Goal: Complete application form: Complete application form

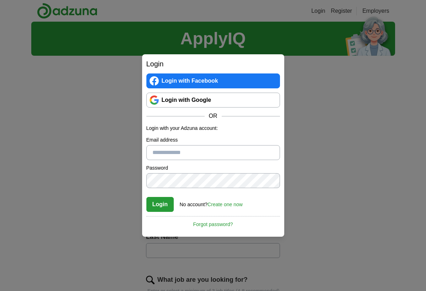
click at [216, 156] on input "Email address" at bounding box center [213, 152] width 134 height 15
type input "**********"
click at [266, 196] on div "Login No account? Create one now Forgot password?" at bounding box center [213, 203] width 134 height 20
click at [169, 205] on button "Login" at bounding box center [160, 204] width 28 height 15
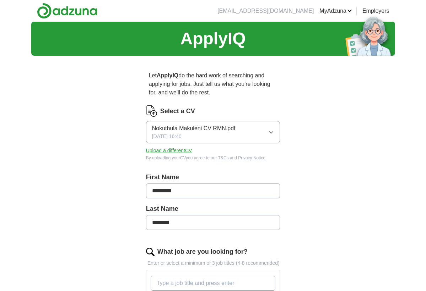
click at [177, 151] on button "Upload a different CV" at bounding box center [169, 150] width 46 height 7
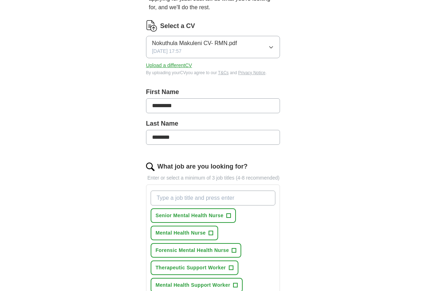
scroll to position [99, 0]
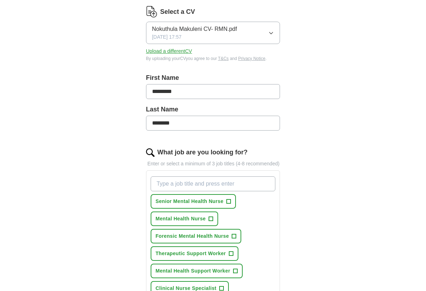
click at [199, 223] on span "Mental Health Nurse" at bounding box center [181, 218] width 50 height 7
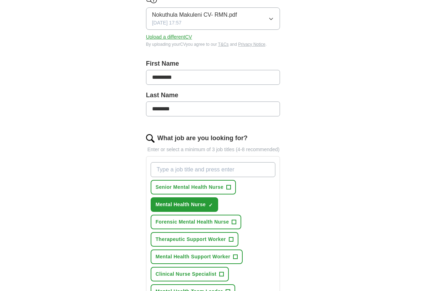
scroll to position [128, 0]
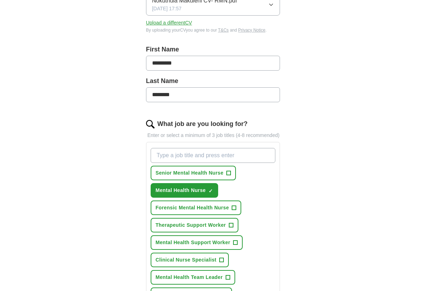
click at [190, 212] on span "Forensic Mental Health Nurse" at bounding box center [193, 207] width 74 height 7
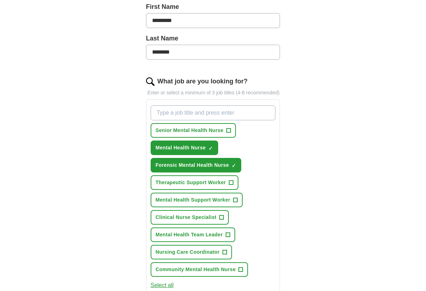
scroll to position [185, 0]
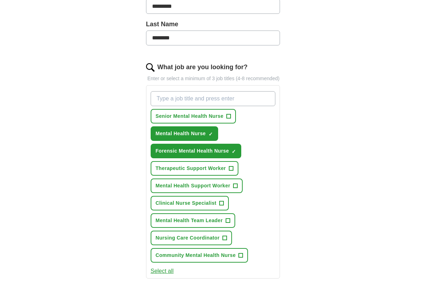
click at [179, 242] on span "Nursing Care Coordinator" at bounding box center [188, 237] width 64 height 7
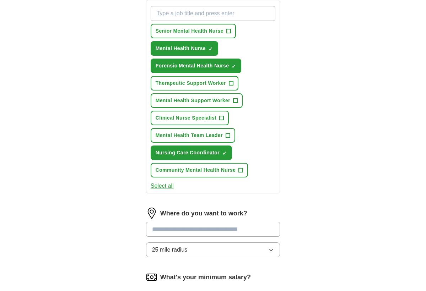
scroll to position [284, 0]
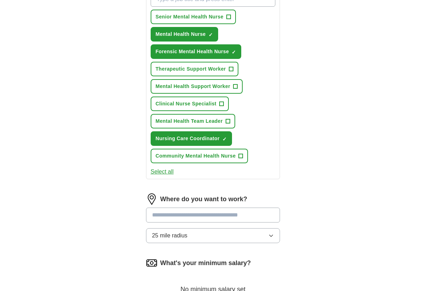
click at [174, 223] on input at bounding box center [213, 215] width 134 height 15
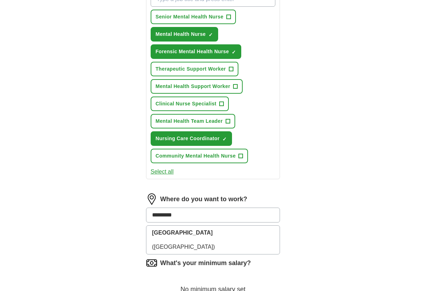
click at [184, 223] on input "*********" at bounding box center [213, 215] width 134 height 15
click at [186, 223] on input "*********" at bounding box center [213, 215] width 134 height 15
click at [189, 223] on input "*********" at bounding box center [213, 215] width 134 height 15
type input "***"
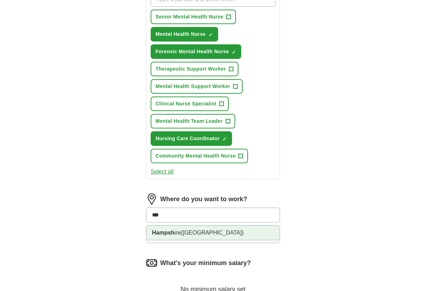
click at [193, 236] on span "(South East England)" at bounding box center [212, 233] width 63 height 6
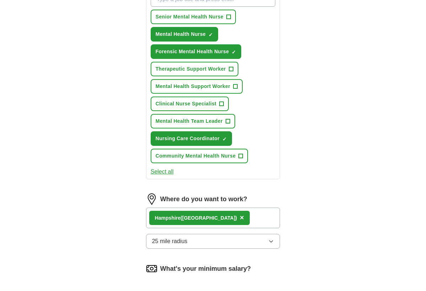
click at [270, 243] on icon "button" at bounding box center [271, 242] width 3 height 2
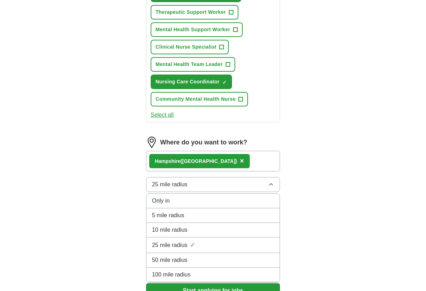
scroll to position [355, 0]
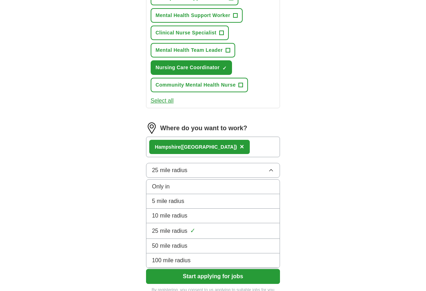
click at [237, 250] on div "50 mile radius" at bounding box center [213, 246] width 122 height 9
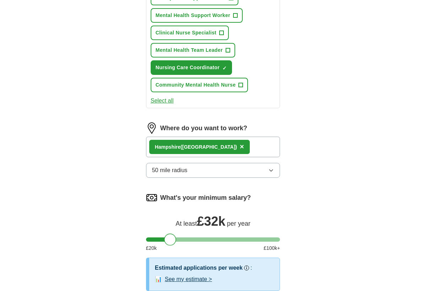
drag, startPoint x: 155, startPoint y: 246, endPoint x: 172, endPoint y: 246, distance: 17.4
click at [172, 246] on div at bounding box center [170, 240] width 12 height 12
click at [368, 263] on div "ApplyIQ Let ApplyIQ do the hard work of searching and applying for jobs. Just t…" at bounding box center [213, 1] width 364 height 670
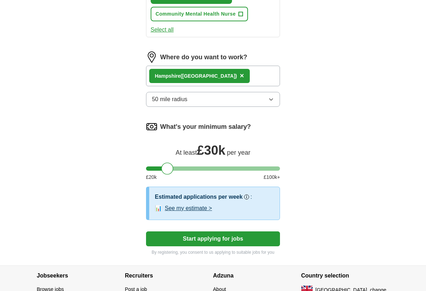
scroll to position [440, 0]
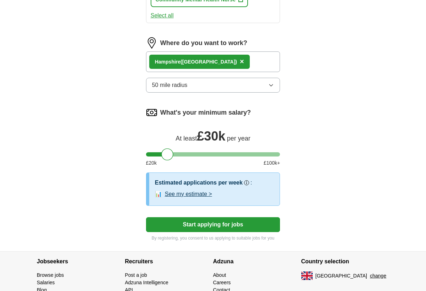
click at [188, 232] on button "Start applying for jobs" at bounding box center [213, 224] width 134 height 15
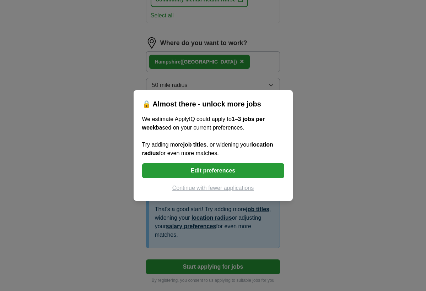
click at [191, 170] on button "Edit preferences" at bounding box center [213, 170] width 142 height 15
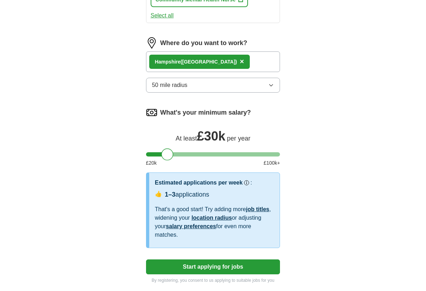
click at [168, 161] on div at bounding box center [167, 154] width 12 height 12
click at [165, 161] on div at bounding box center [164, 154] width 12 height 12
click at [166, 161] on div at bounding box center [165, 154] width 12 height 12
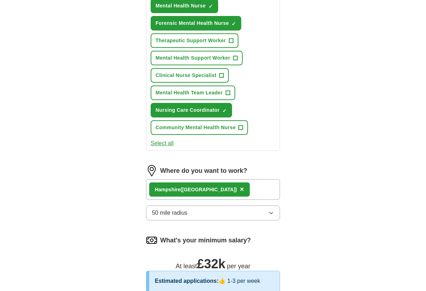
scroll to position [298, 0]
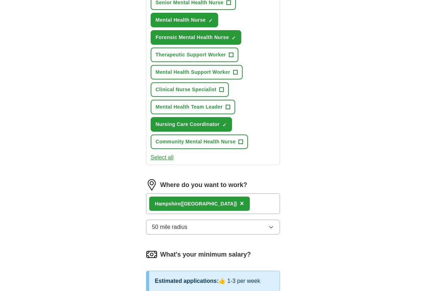
click at [205, 146] on span "Community Mental Health Nurse" at bounding box center [196, 141] width 80 height 7
click at [212, 146] on span "Community Mental Health Nurse" at bounding box center [196, 141] width 80 height 7
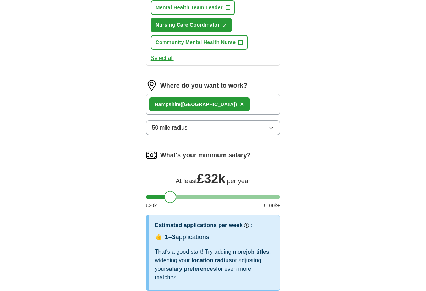
scroll to position [412, 0]
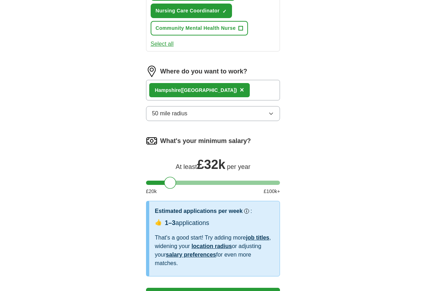
click at [203, 249] on link "location radius" at bounding box center [211, 246] width 40 height 6
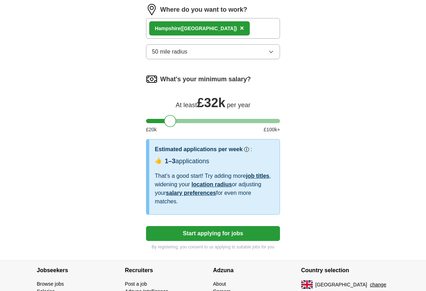
scroll to position [485, 0]
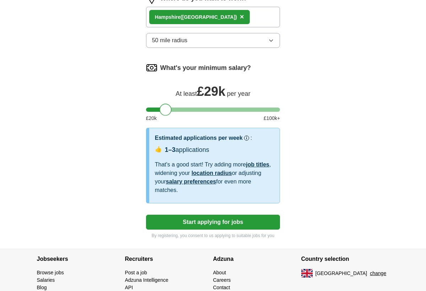
click at [168, 116] on div at bounding box center [165, 110] width 12 height 12
click at [171, 116] on div at bounding box center [167, 110] width 12 height 12
click at [203, 228] on button "Start applying for jobs" at bounding box center [213, 222] width 134 height 15
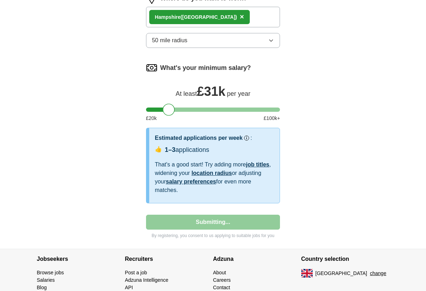
select select "**"
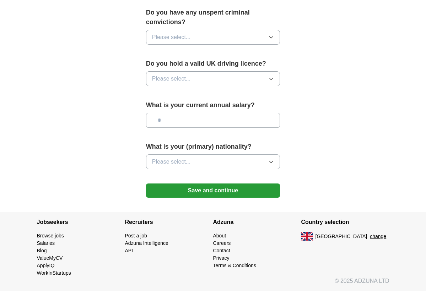
scroll to position [0, 0]
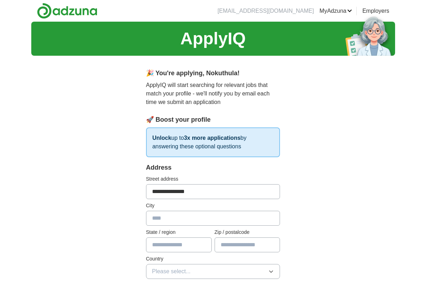
type input "**********"
type input "*******"
click at [202, 246] on input "text" at bounding box center [179, 245] width 66 height 15
click at [204, 244] on input "text" at bounding box center [179, 245] width 66 height 15
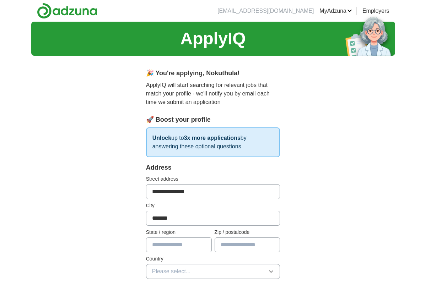
click at [183, 245] on input "text" at bounding box center [179, 245] width 66 height 15
click at [163, 245] on input "text" at bounding box center [179, 245] width 66 height 15
click at [269, 272] on icon "button" at bounding box center [271, 272] width 6 height 6
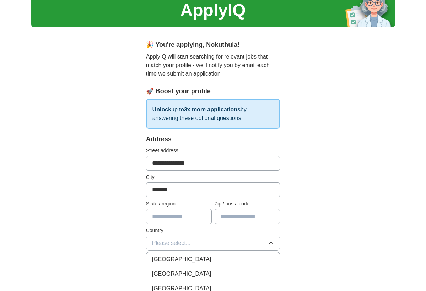
scroll to position [43, 0]
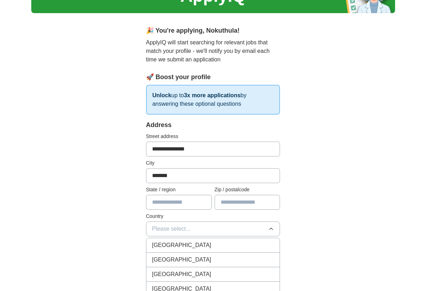
click at [223, 244] on div "[GEOGRAPHIC_DATA]" at bounding box center [213, 245] width 122 height 9
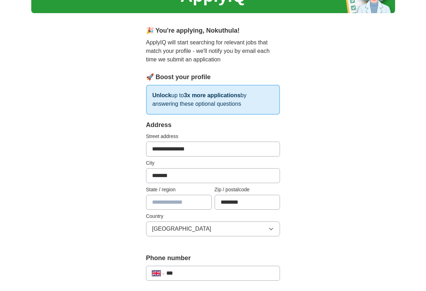
type input "********"
click at [164, 204] on input "text" at bounding box center [179, 202] width 66 height 15
type input "**********"
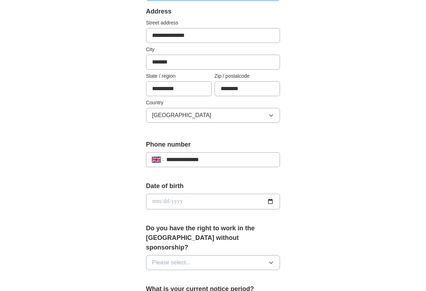
scroll to position [171, 0]
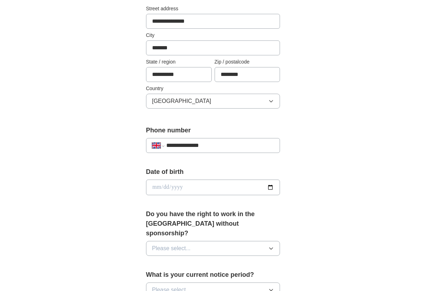
click at [158, 186] on input "date" at bounding box center [213, 188] width 134 height 16
type input "**********"
click at [181, 183] on input "**********" at bounding box center [213, 188] width 134 height 16
click at [182, 187] on input "**********" at bounding box center [213, 188] width 134 height 16
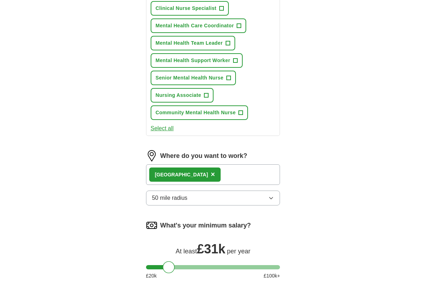
scroll to position [354, 0]
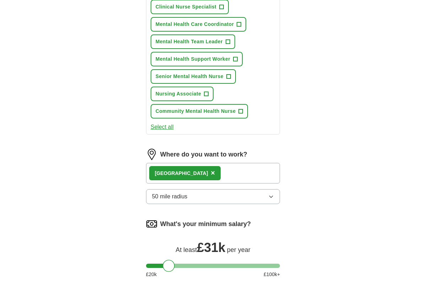
click at [315, 117] on div "ApplyIQ Let ApplyIQ do the hard work of searching and applying for jobs. Just t…" at bounding box center [213, 6] width 364 height 676
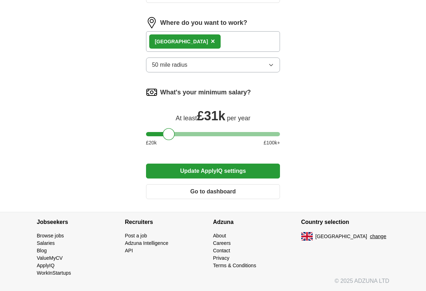
scroll to position [486, 0]
click at [249, 193] on button "Go to dashboard" at bounding box center [213, 191] width 134 height 15
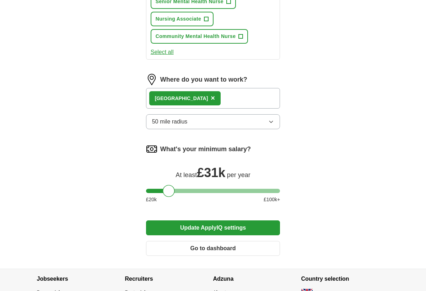
scroll to position [443, 0]
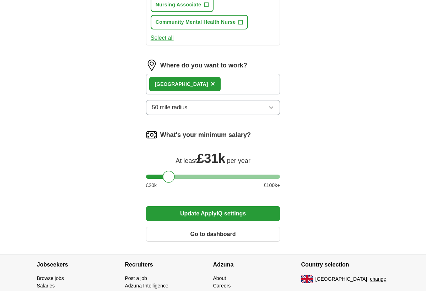
click at [196, 235] on button "Go to dashboard" at bounding box center [213, 234] width 134 height 15
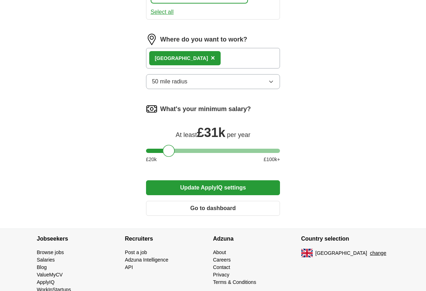
scroll to position [486, 0]
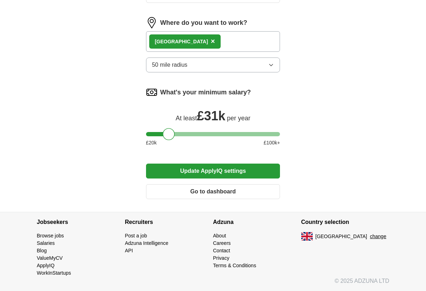
click at [188, 190] on button "Go to dashboard" at bounding box center [213, 191] width 134 height 15
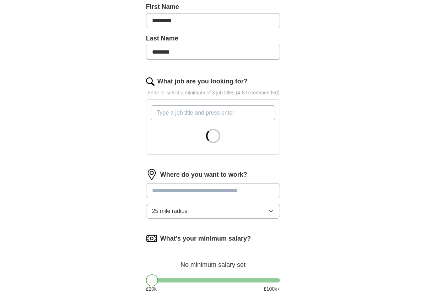
click at [332, 50] on div "ApplyIQ Let ApplyIQ do the hard work of searching and applying for jobs. Just t…" at bounding box center [213, 97] width 364 height 493
